Goal: Navigation & Orientation: Find specific page/section

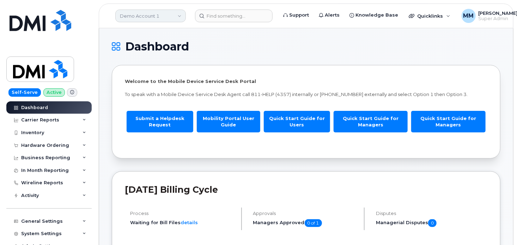
click at [139, 14] on link "Demo Account 1" at bounding box center [150, 16] width 71 height 13
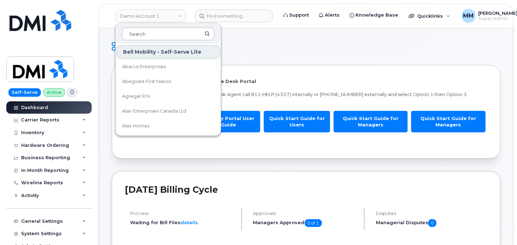
click at [137, 30] on input at bounding box center [168, 33] width 92 height 13
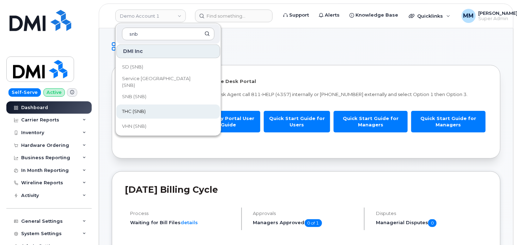
scroll to position [341, 0]
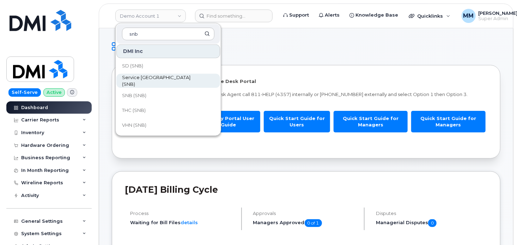
type input "snb"
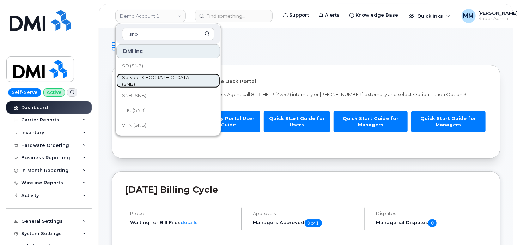
click at [154, 84] on link "Service [GEOGRAPHIC_DATA] (SNB)" at bounding box center [168, 81] width 104 height 14
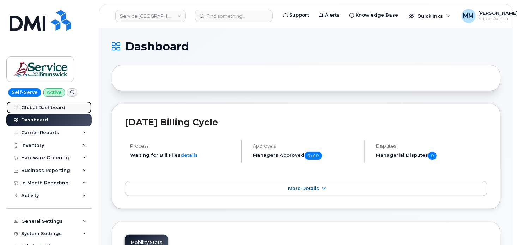
click at [40, 107] on div "Global Dashboard" at bounding box center [43, 108] width 44 height 6
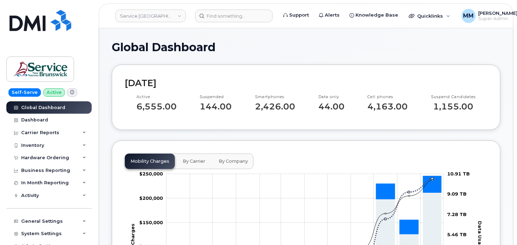
click at [3, 161] on div "Self-Serve Active Global Dashboard Dashboard Carrier Reports Monthly Billing Da…" at bounding box center [48, 122] width 96 height 245
click at [145, 17] on link "Service [GEOGRAPHIC_DATA] (SNB)" at bounding box center [150, 16] width 71 height 13
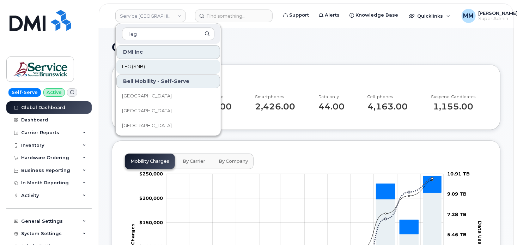
type input "leg"
click at [140, 68] on span "LEG (SNB)" at bounding box center [133, 66] width 23 height 7
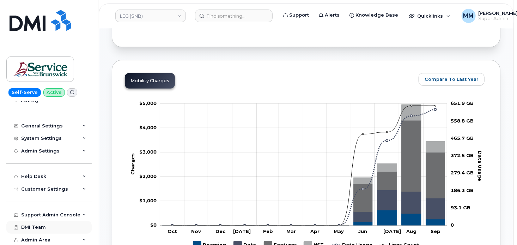
scroll to position [96, 0]
click at [53, 188] on span "Customer Settings" at bounding box center [44, 187] width 47 height 5
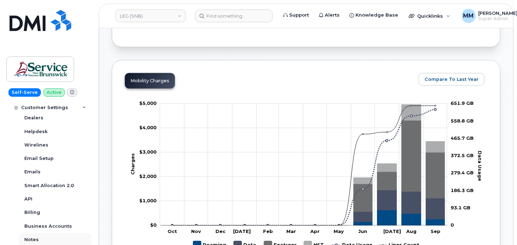
scroll to position [237, 0]
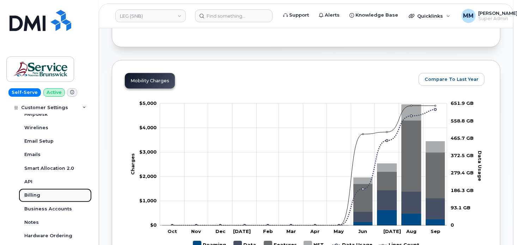
click at [38, 196] on div "Billing" at bounding box center [32, 195] width 16 height 6
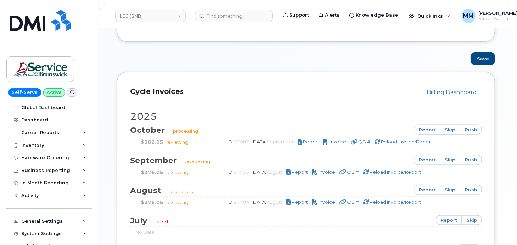
scroll to position [423, 0]
